Goal: Transaction & Acquisition: Download file/media

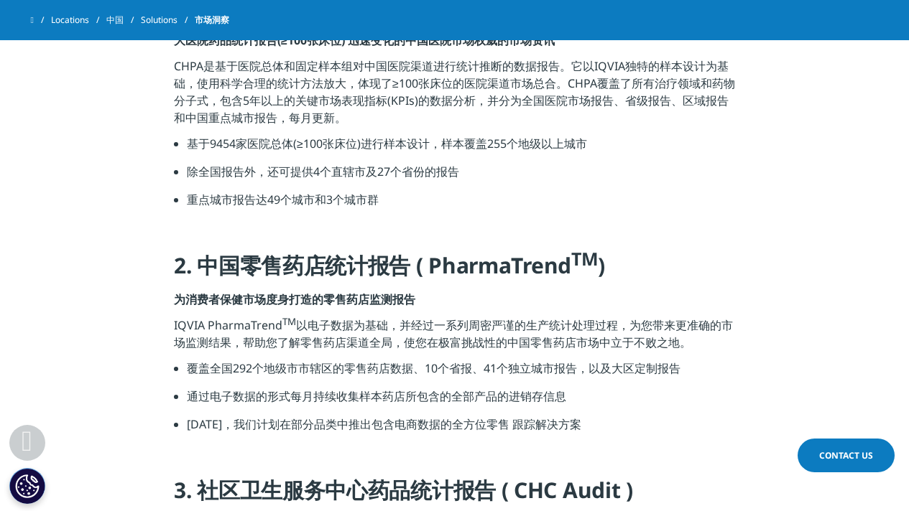
scroll to position [934, 0]
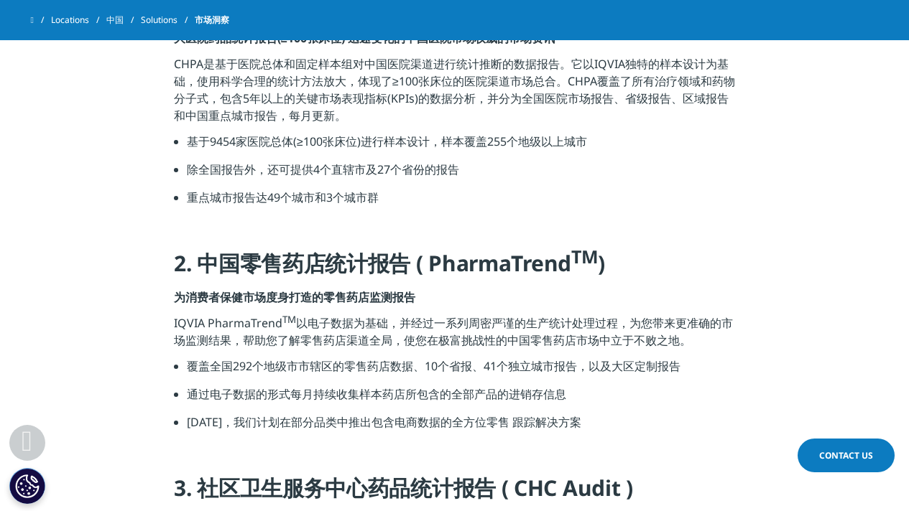
drag, startPoint x: 661, startPoint y: 232, endPoint x: 631, endPoint y: 244, distance: 32.3
click at [632, 244] on h5 at bounding box center [454, 233] width 561 height 32
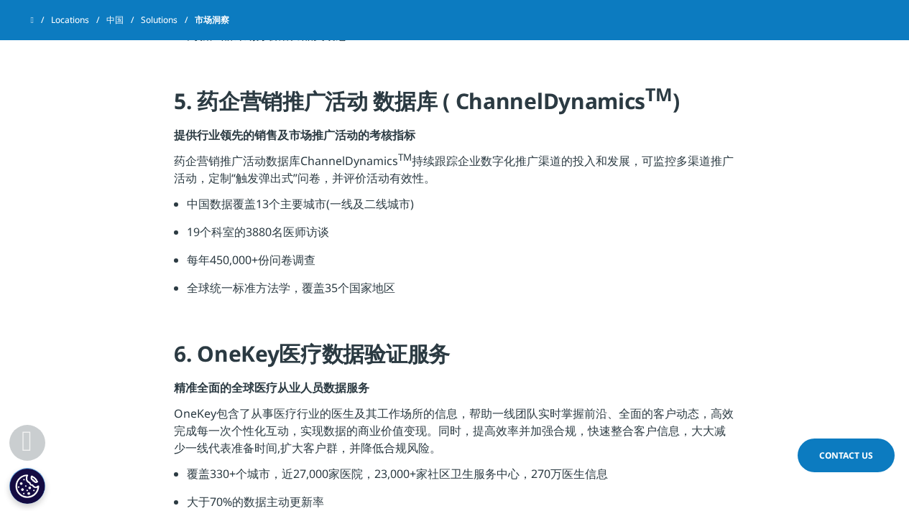
scroll to position [1776, 0]
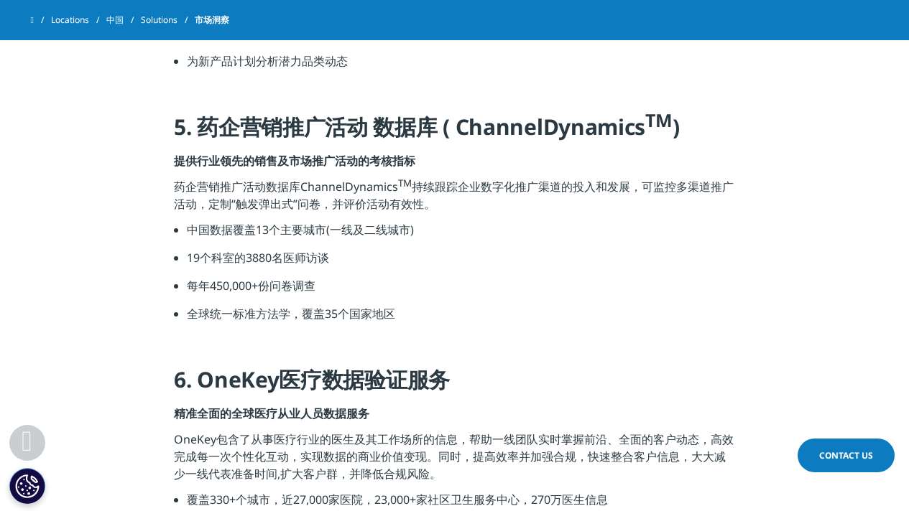
drag, startPoint x: 653, startPoint y: 240, endPoint x: 588, endPoint y: 254, distance: 66.8
click at [589, 254] on li "19个科室的3880名医师访谈" at bounding box center [461, 263] width 548 height 28
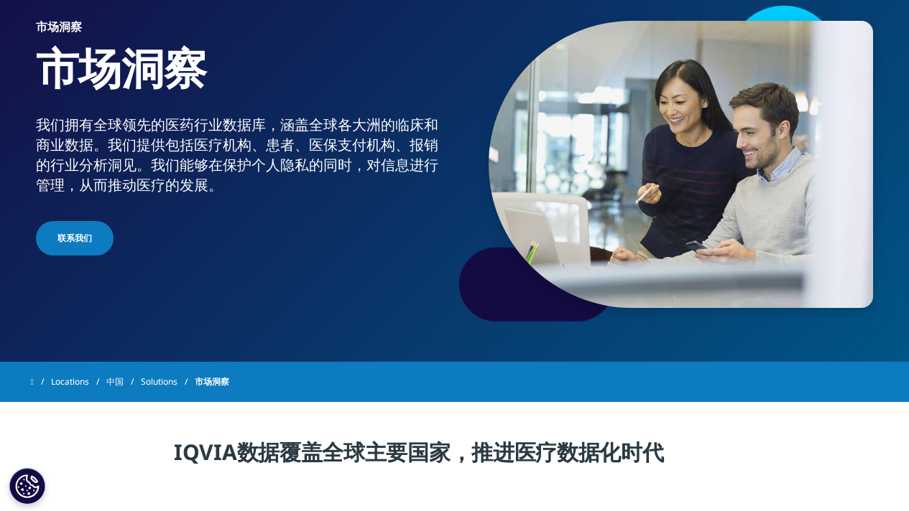
scroll to position [0, 0]
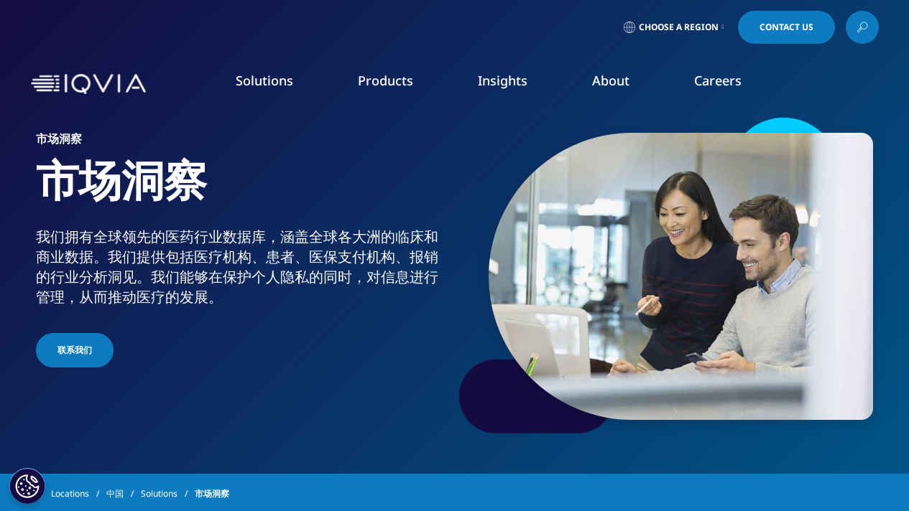
click at [677, 21] on link "Choose a Region" at bounding box center [674, 27] width 106 height 33
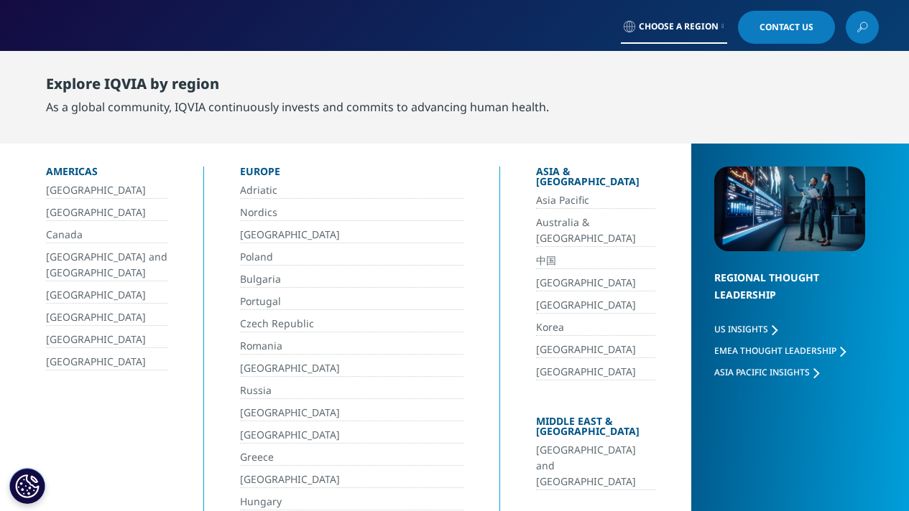
click at [552, 253] on link "中国" at bounding box center [596, 261] width 120 height 17
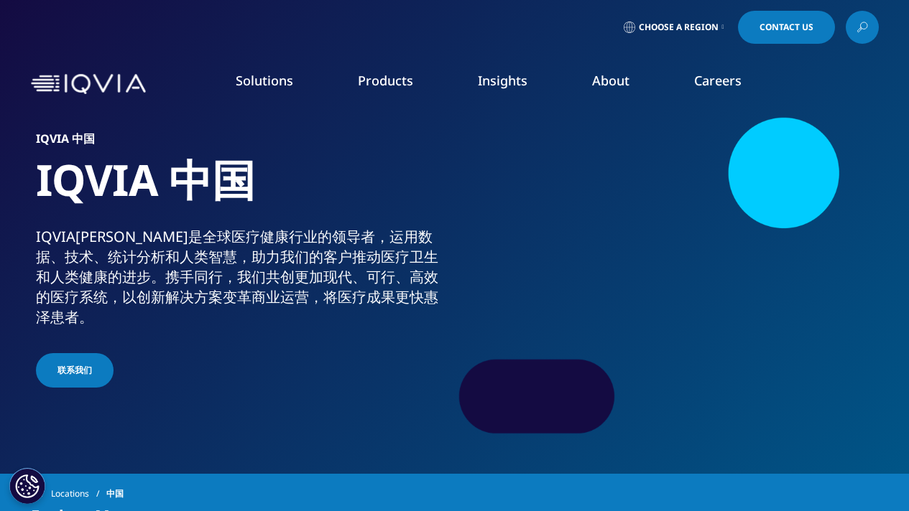
click at [686, 16] on link "Choose a Region" at bounding box center [674, 27] width 106 height 33
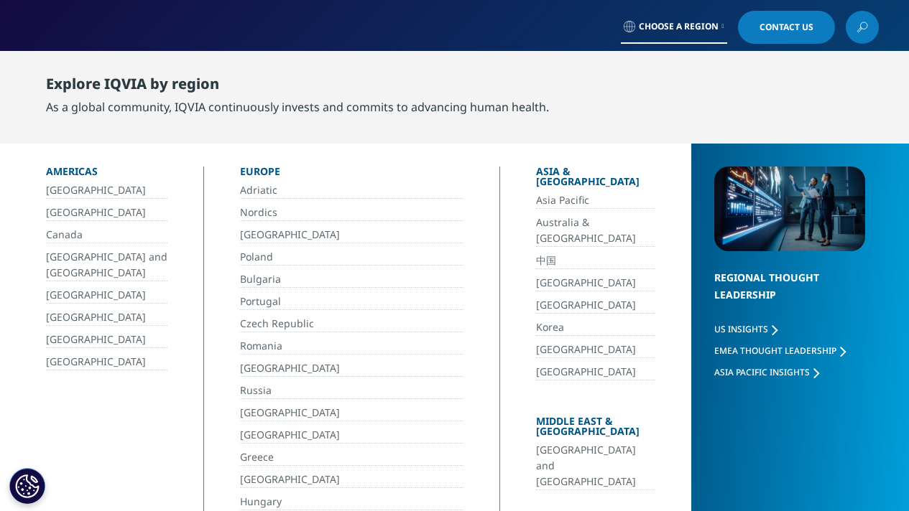
click at [402, 19] on div "Choose a Region Contact Us" at bounding box center [455, 27] width 848 height 33
click at [721, 30] on link "Choose a Region" at bounding box center [674, 27] width 106 height 33
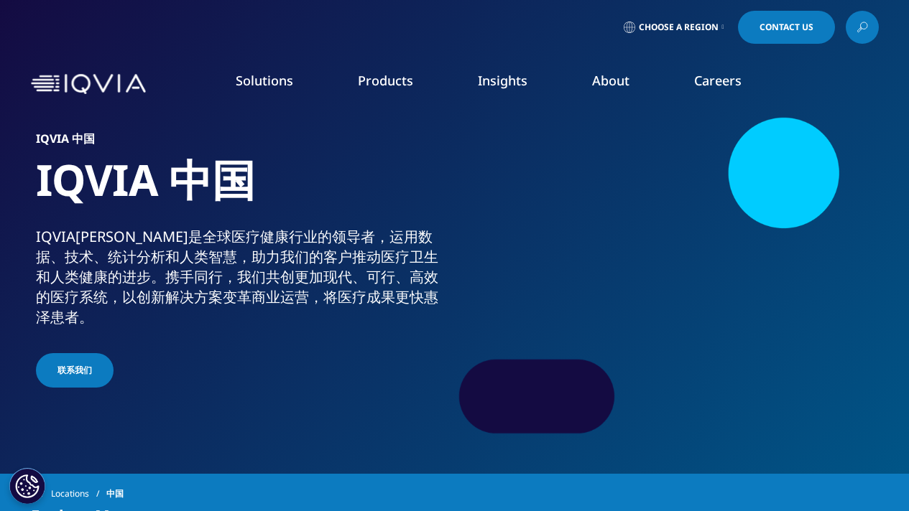
click at [721, 30] on link "Choose a Region" at bounding box center [674, 27] width 106 height 33
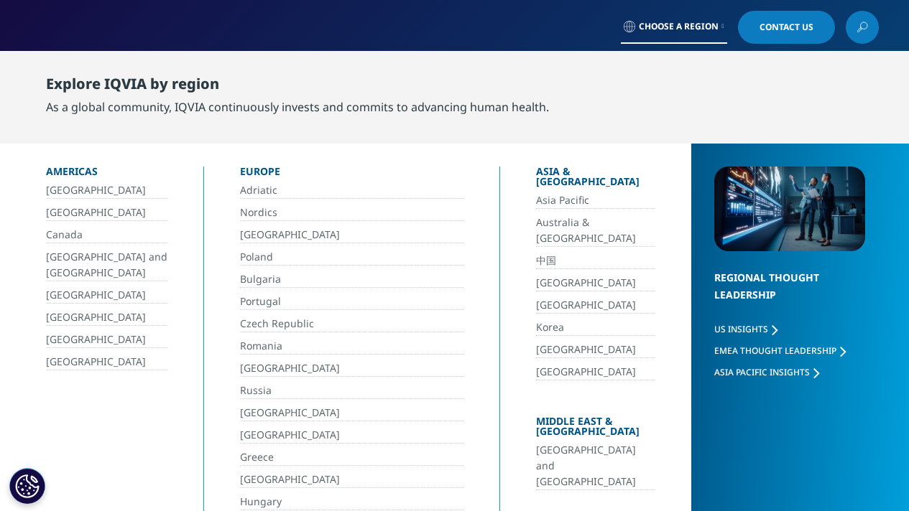
click at [450, 18] on div "Choose a Region Contact Us" at bounding box center [455, 27] width 848 height 33
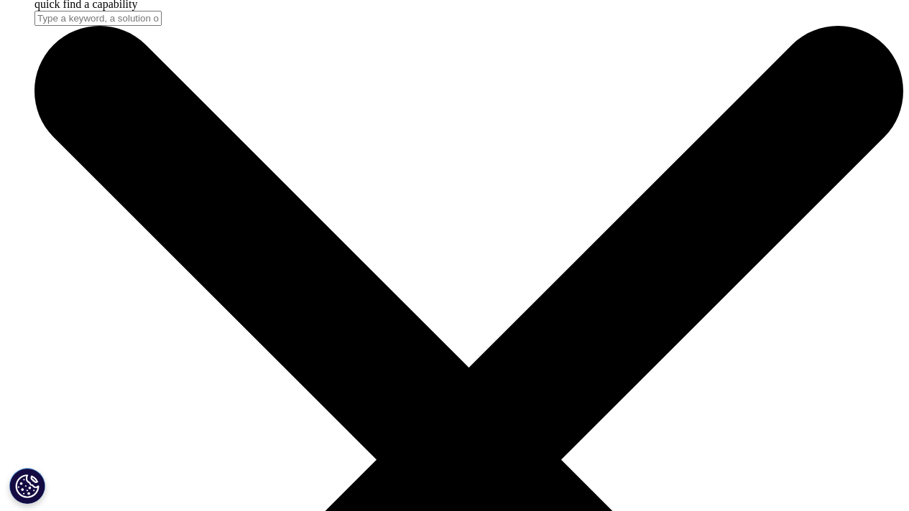
scroll to position [4023, 0]
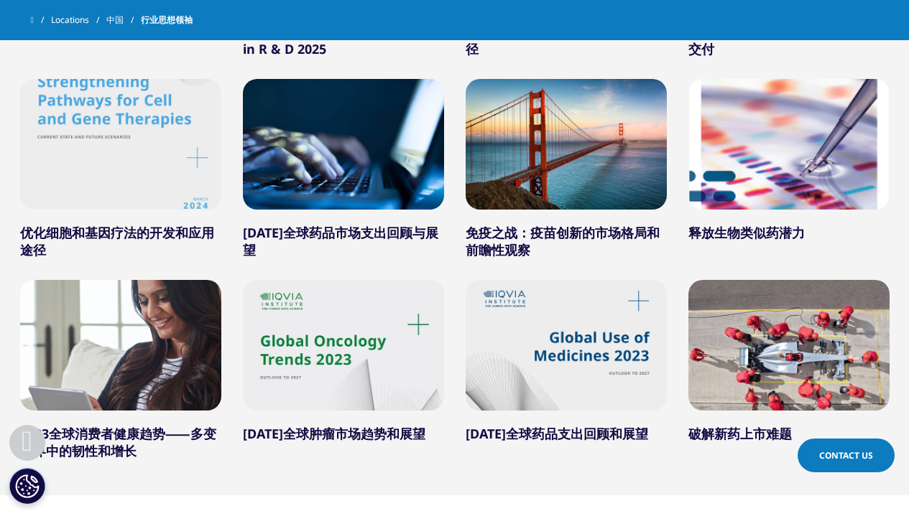
scroll to position [774, 0]
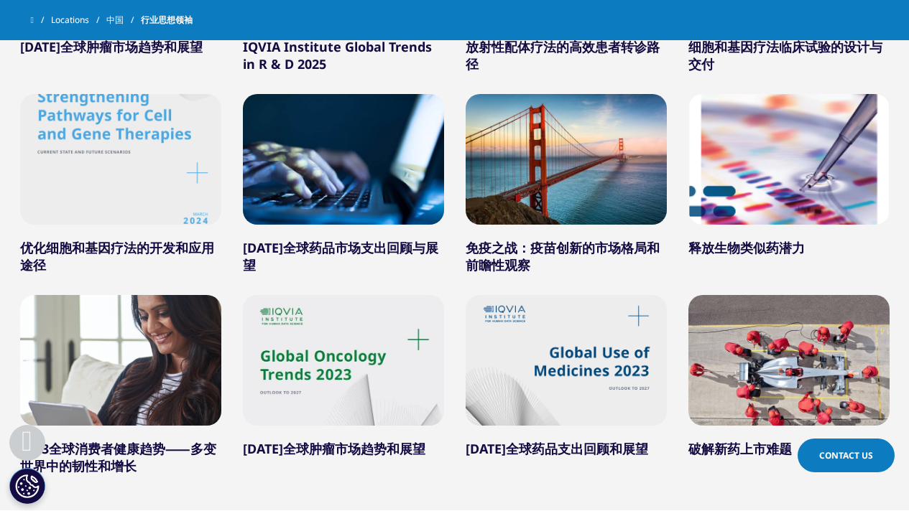
click at [340, 143] on div at bounding box center [343, 159] width 201 height 131
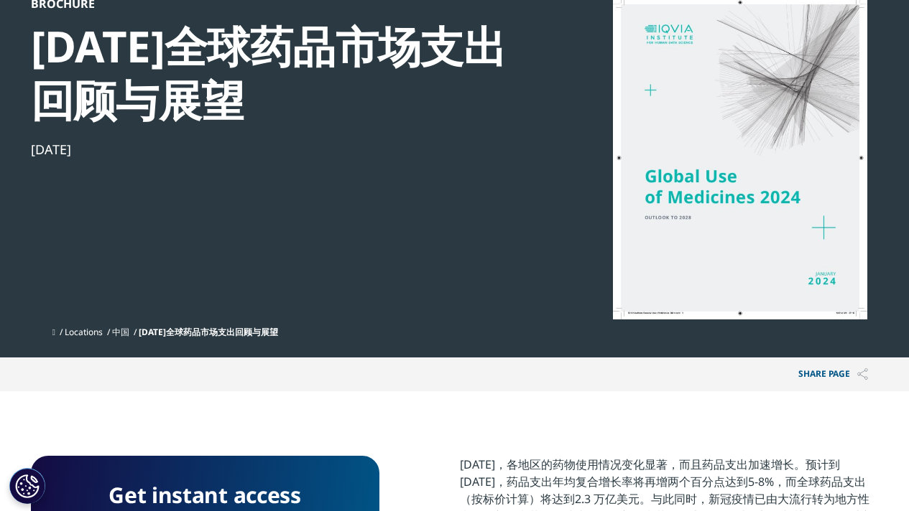
scroll to position [359, 0]
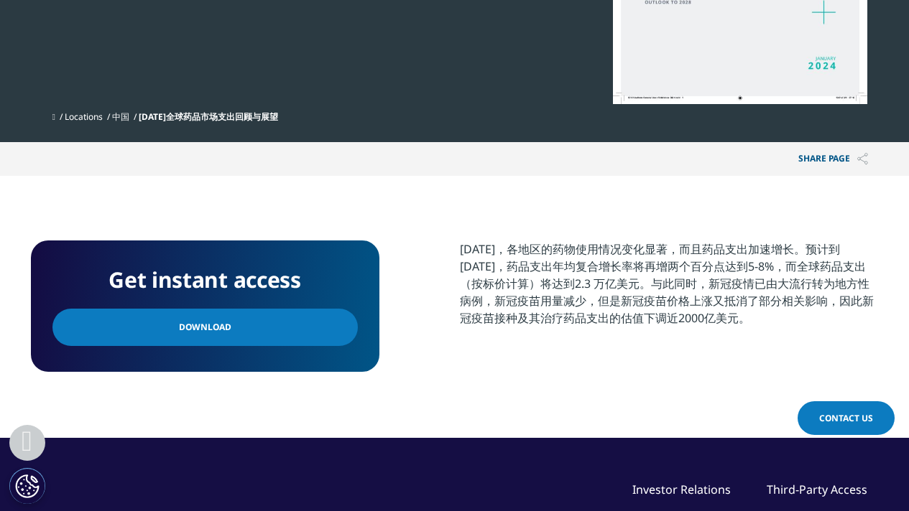
click at [327, 328] on link "Download" at bounding box center [204, 327] width 305 height 37
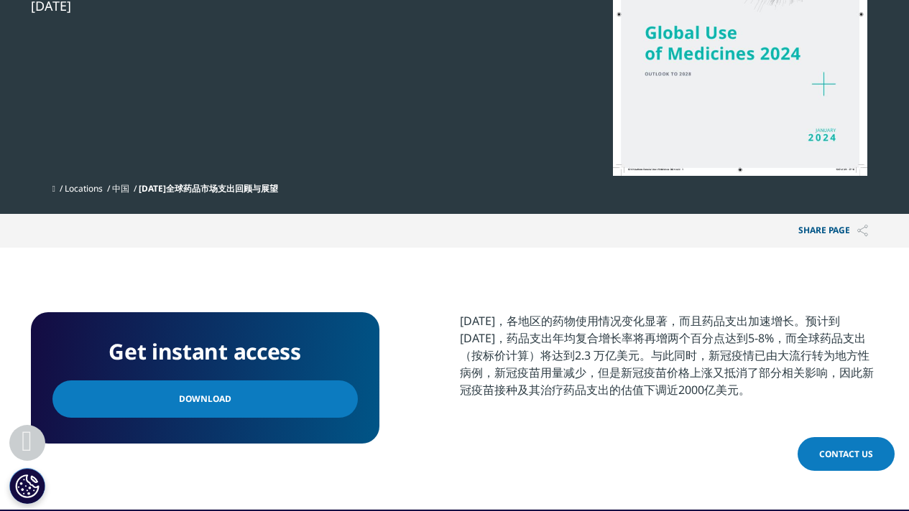
scroll to position [503, 0]
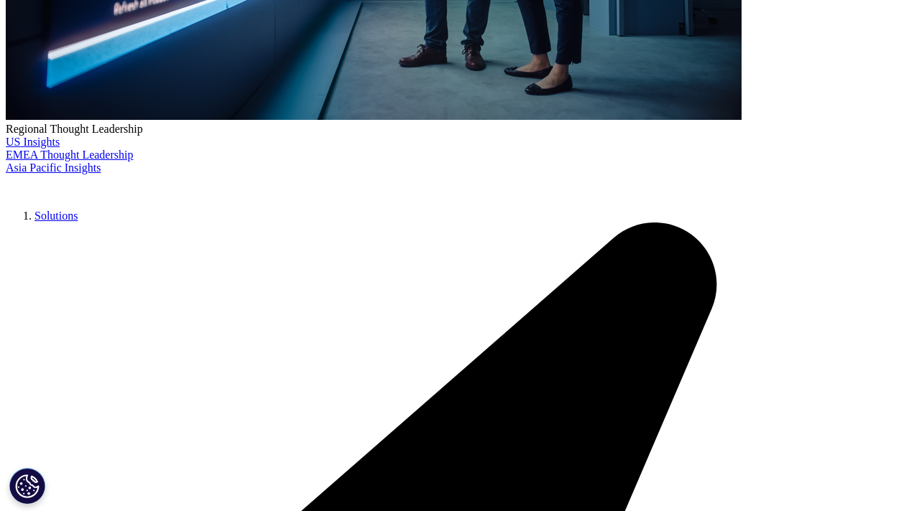
scroll to position [575, 0]
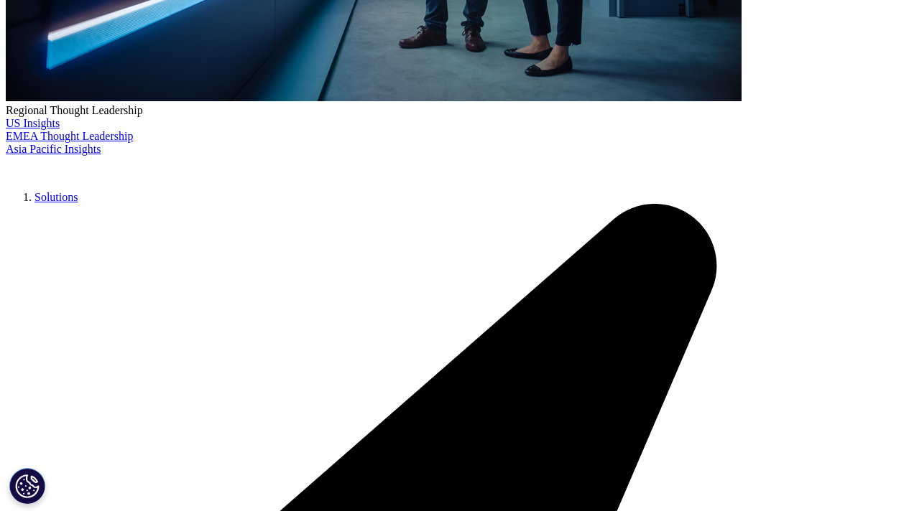
drag, startPoint x: 333, startPoint y: 261, endPoint x: 244, endPoint y: 244, distance: 90.7
click at [234, 218] on div at bounding box center [234, 218] width 0 height 0
drag, startPoint x: 338, startPoint y: 264, endPoint x: 236, endPoint y: 244, distance: 104.5
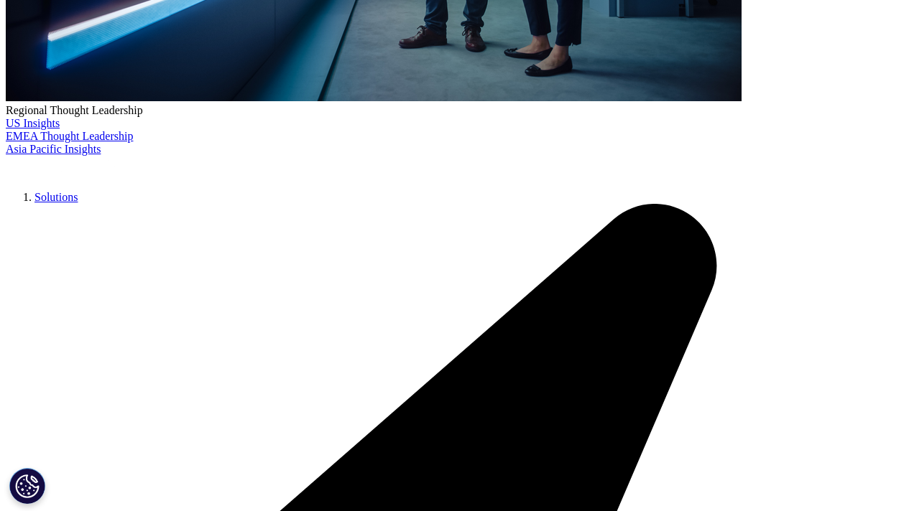
click at [226, 218] on div at bounding box center [226, 218] width 0 height 0
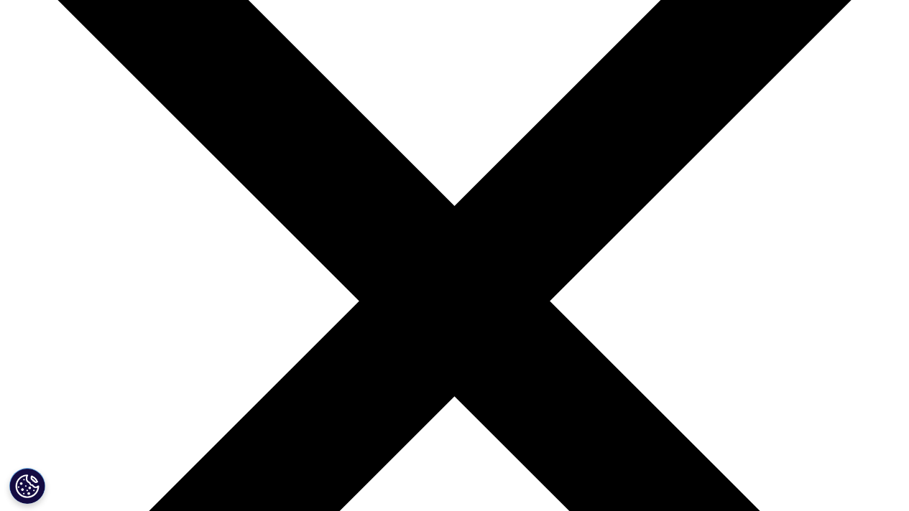
scroll to position [359, 0]
